Goal: Task Accomplishment & Management: Use online tool/utility

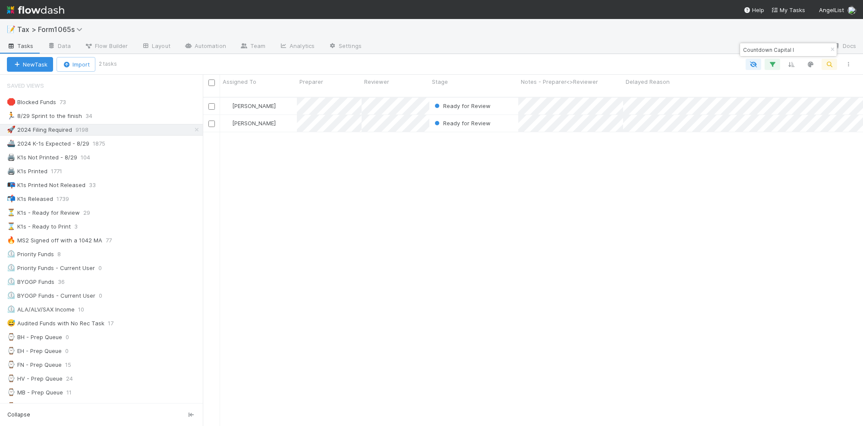
scroll to position [327, 652]
click at [127, 117] on div "🏃 8/29 Sprint to the finish 32" at bounding box center [105, 116] width 196 height 11
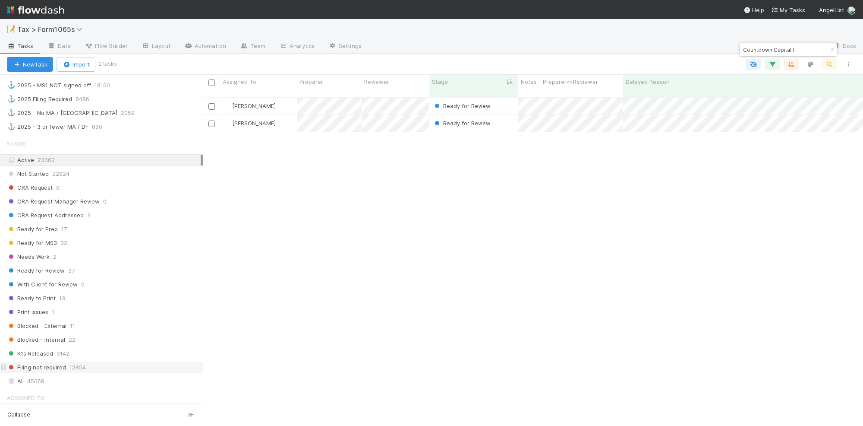
scroll to position [728, 0]
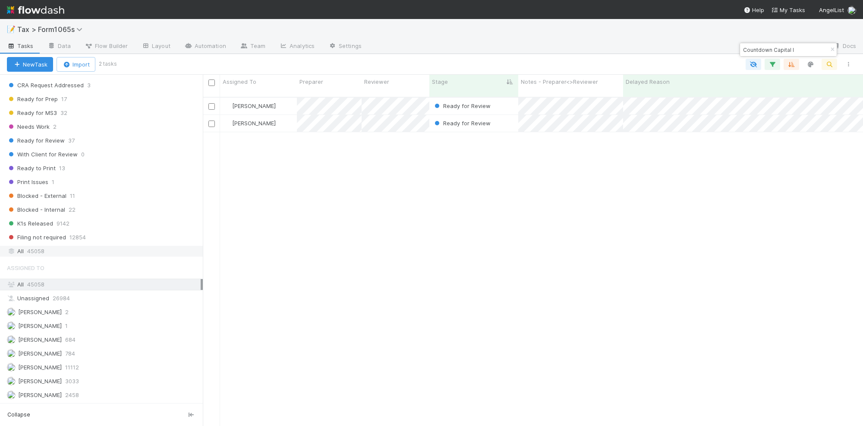
click at [137, 251] on div "All 45058" at bounding box center [104, 251] width 194 height 11
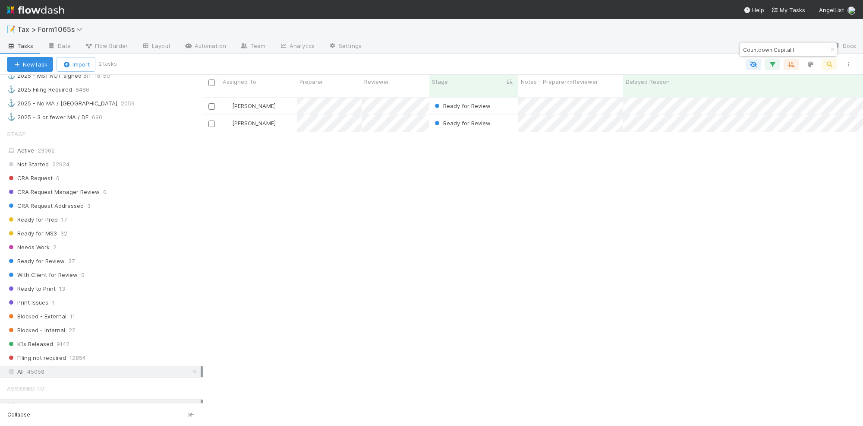
scroll to position [594, 0]
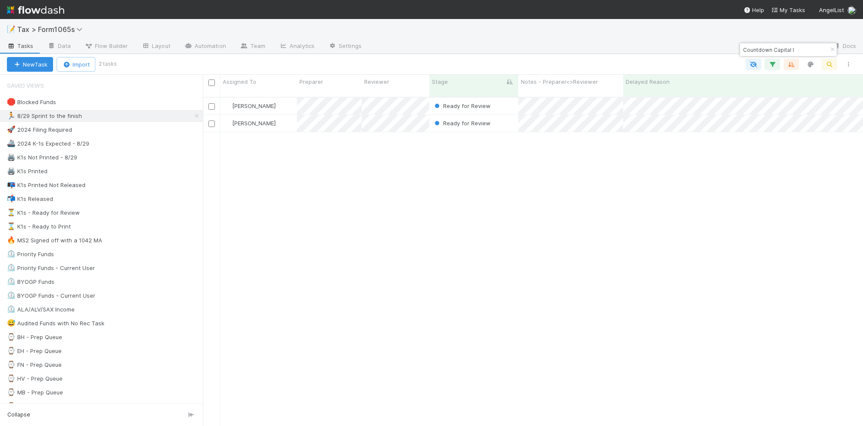
scroll to position [327, 652]
click at [193, 116] on icon at bounding box center [197, 116] width 9 height 6
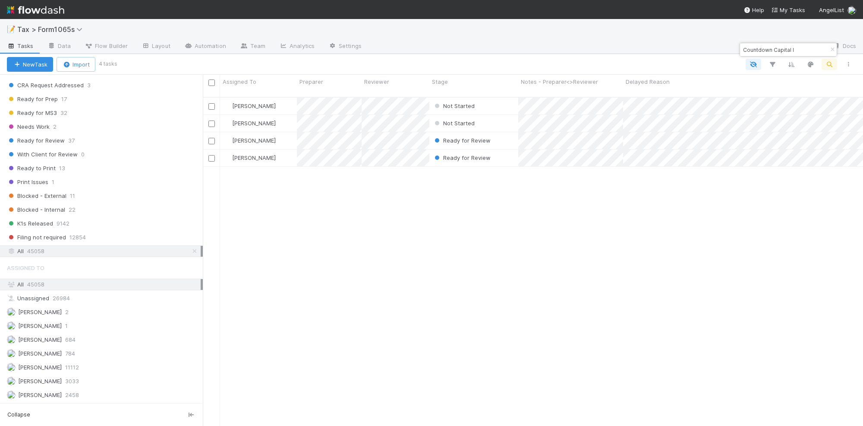
scroll to position [728, 0]
click at [158, 234] on div "Filing not required 12854" at bounding box center [105, 237] width 196 height 11
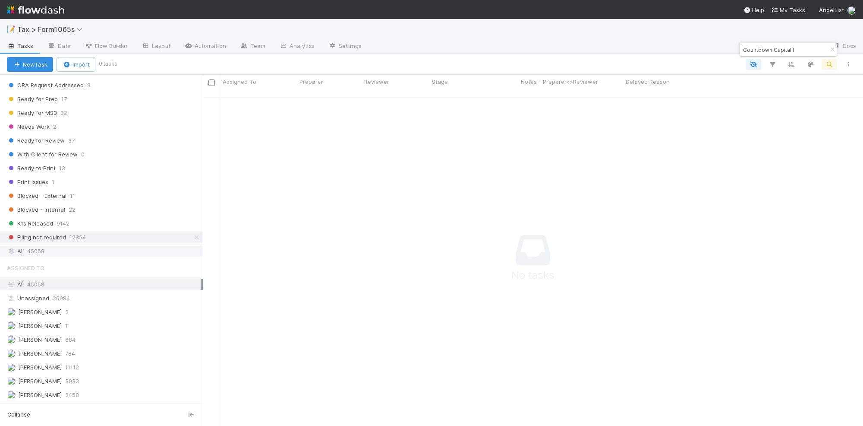
scroll to position [319, 644]
click at [148, 249] on div "All 45058" at bounding box center [104, 251] width 194 height 11
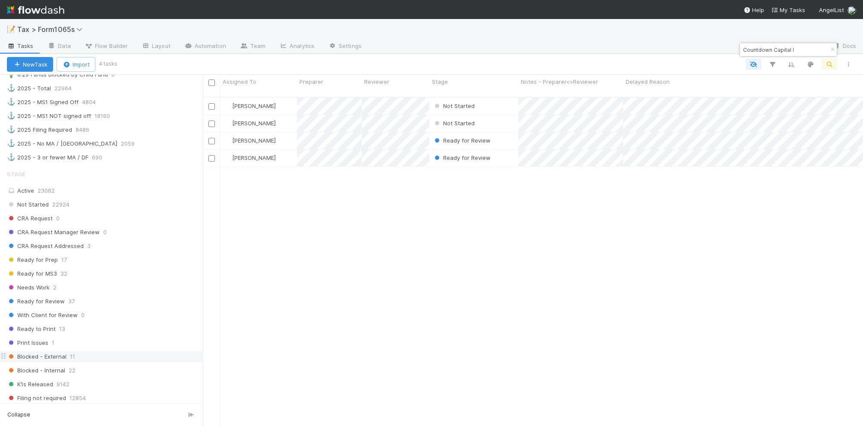
scroll to position [512, 0]
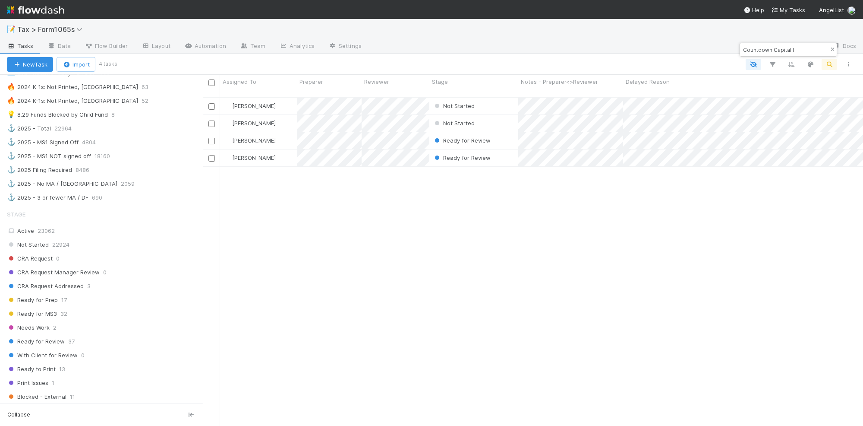
click at [833, 48] on icon "button" at bounding box center [832, 49] width 9 height 5
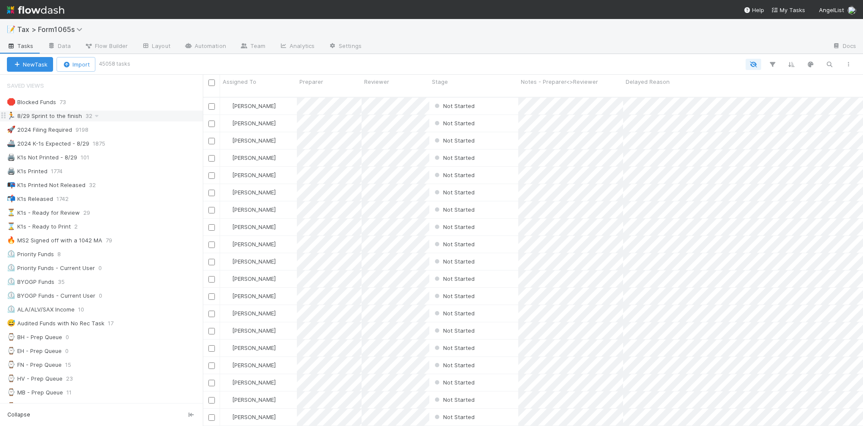
scroll to position [327, 652]
click at [116, 116] on div "🏃 8/29 Sprint to the finish 32" at bounding box center [105, 116] width 196 height 11
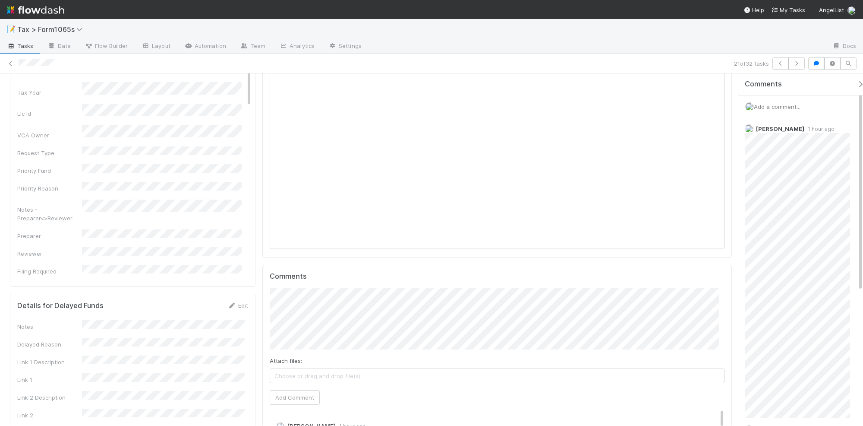
scroll to position [108, 0]
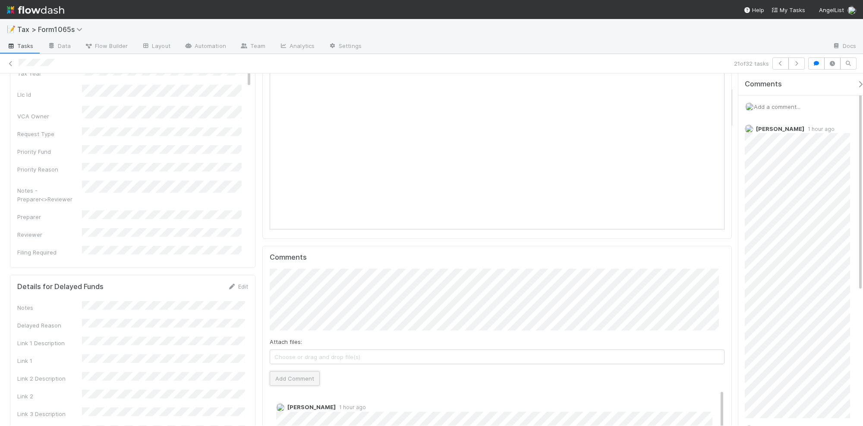
click at [276, 382] on button "Add Comment" at bounding box center [295, 378] width 50 height 15
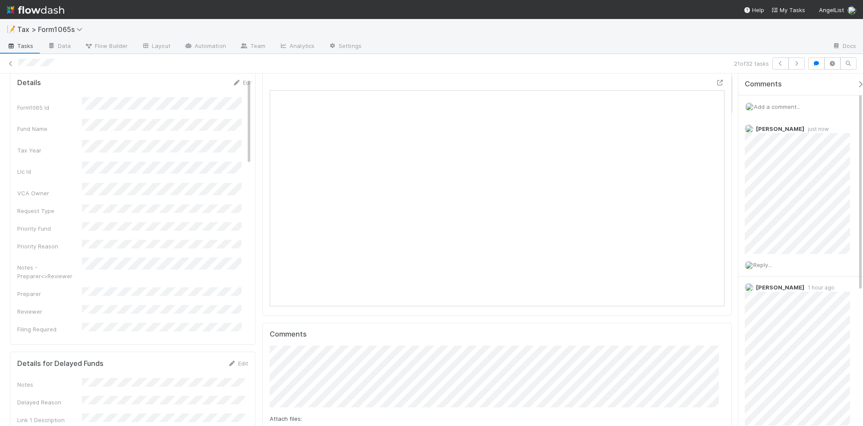
scroll to position [0, 0]
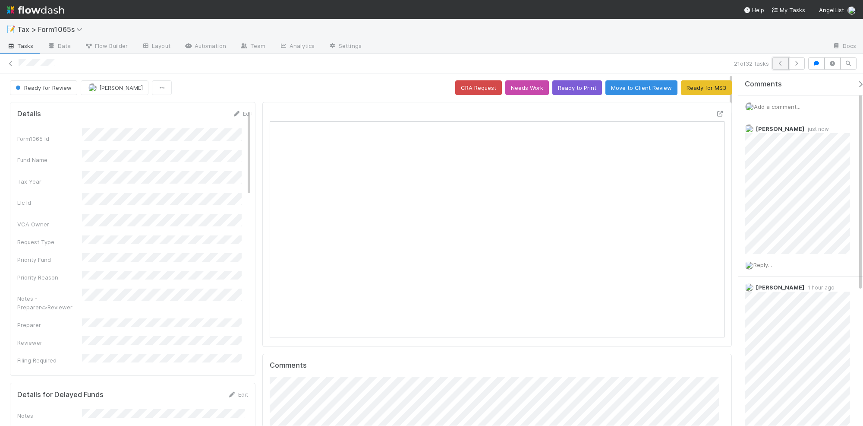
click at [782, 63] on icon "button" at bounding box center [781, 63] width 9 height 5
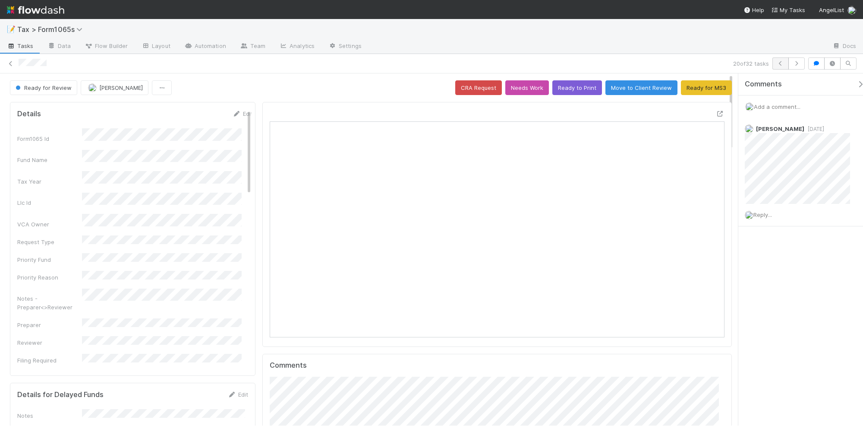
scroll to position [167, 442]
click at [776, 70] on button "button" at bounding box center [781, 63] width 16 height 12
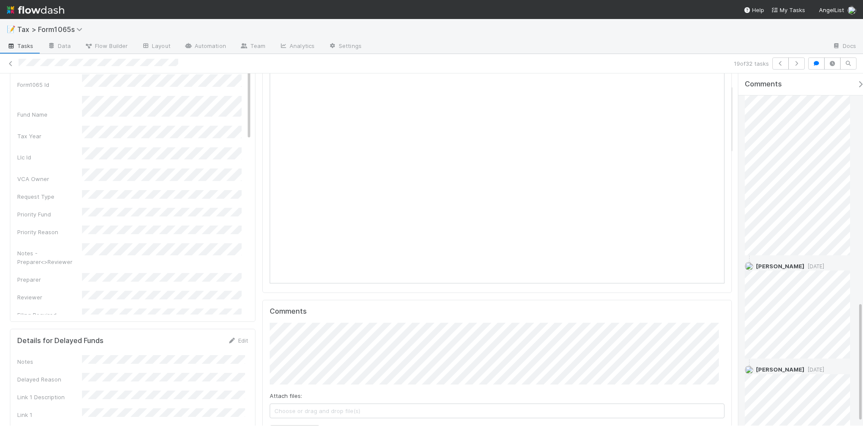
scroll to position [676, 0]
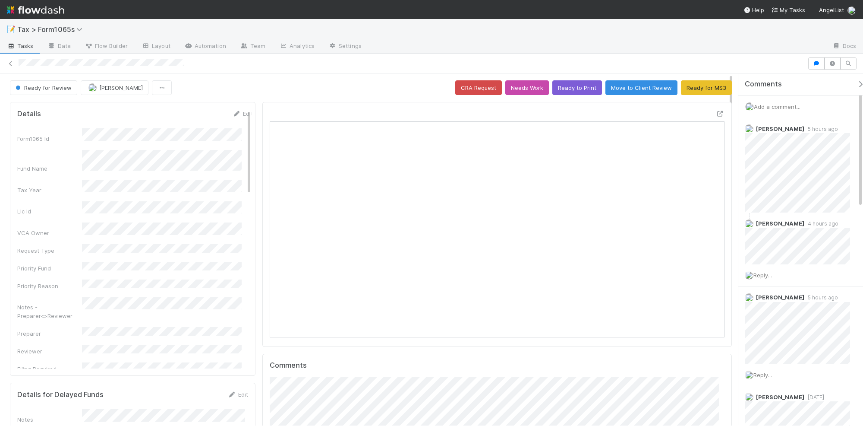
scroll to position [167, 442]
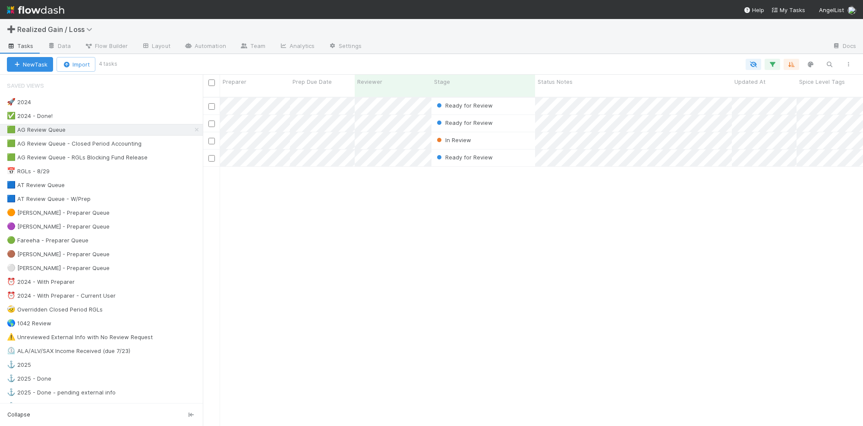
scroll to position [327, 652]
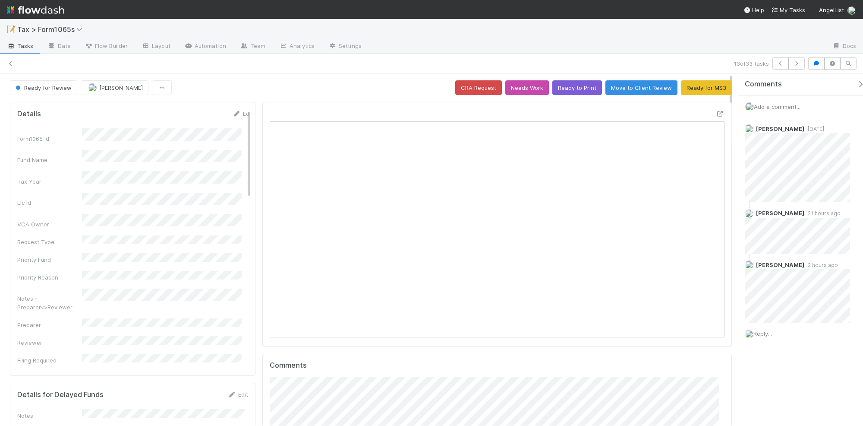
scroll to position [167, 442]
click at [9, 62] on icon at bounding box center [10, 64] width 9 height 6
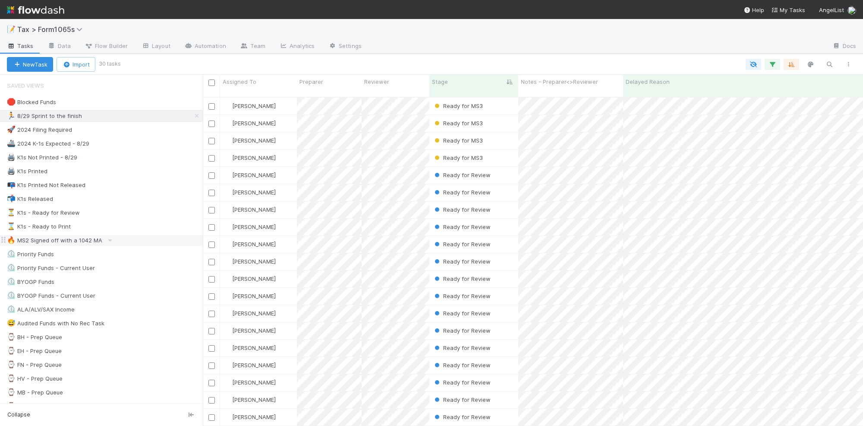
scroll to position [327, 652]
click at [149, 258] on div "⏲️ Priority Funds 8" at bounding box center [105, 254] width 196 height 11
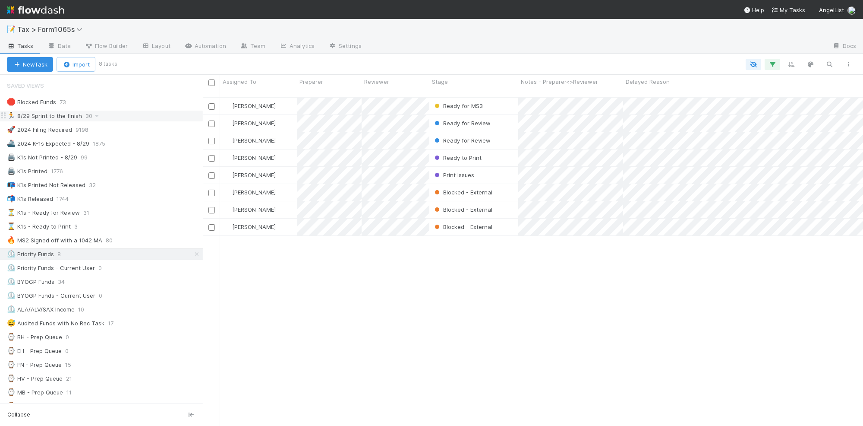
click at [147, 117] on div "🏃 8/29 Sprint to the finish 30" at bounding box center [105, 116] width 196 height 11
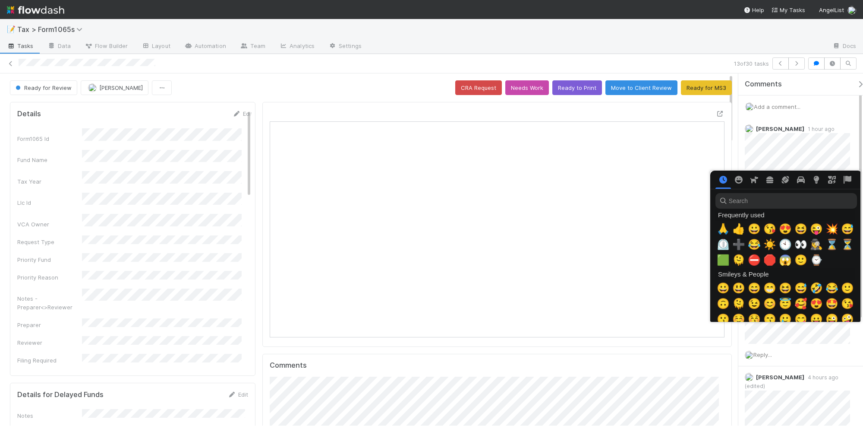
scroll to position [0, 5]
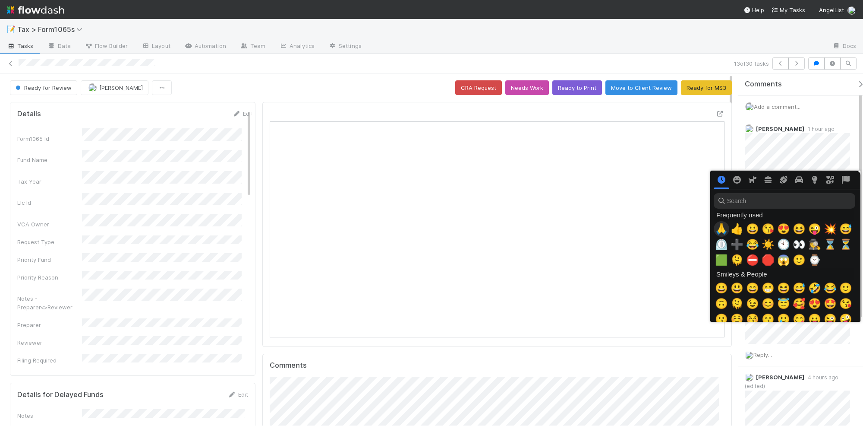
click at [719, 229] on span "🙏" at bounding box center [721, 229] width 13 height 12
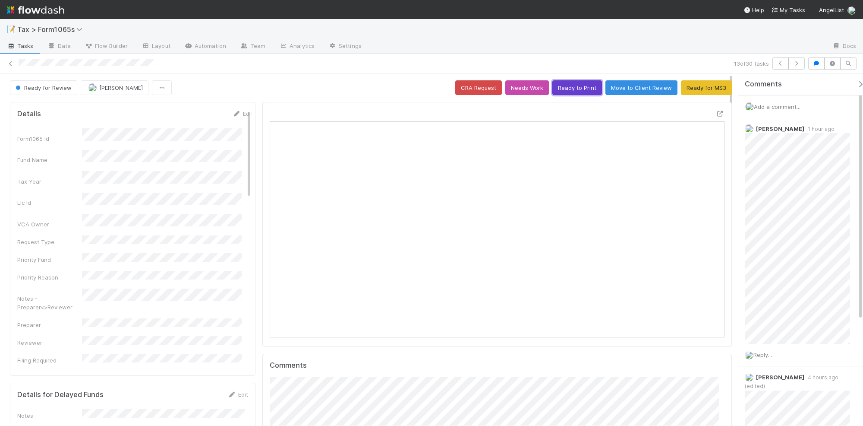
click at [577, 85] on button "Ready to Print" at bounding box center [578, 87] width 50 height 15
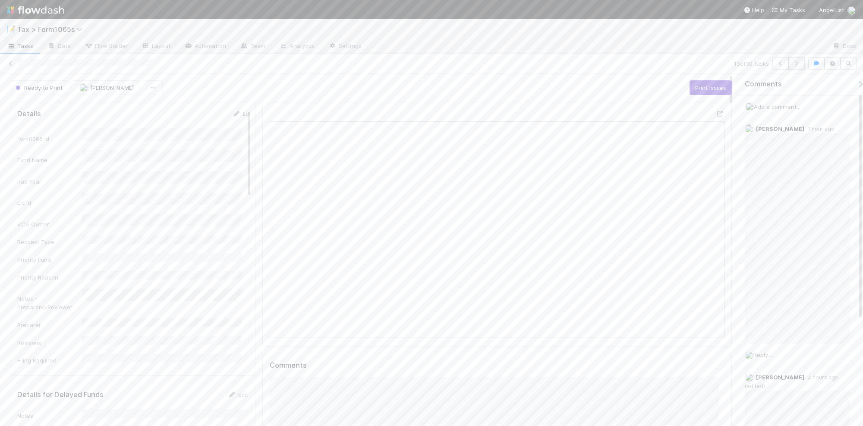
click at [796, 64] on icon "button" at bounding box center [797, 63] width 9 height 5
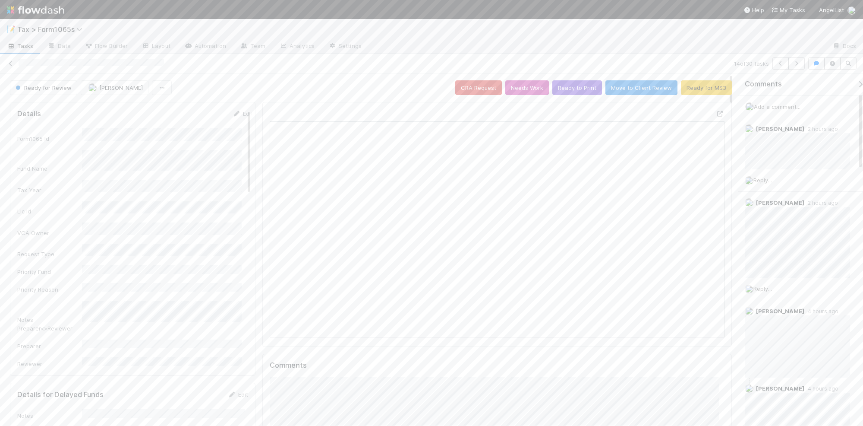
scroll to position [167, 442]
